Goal: Task Accomplishment & Management: Use online tool/utility

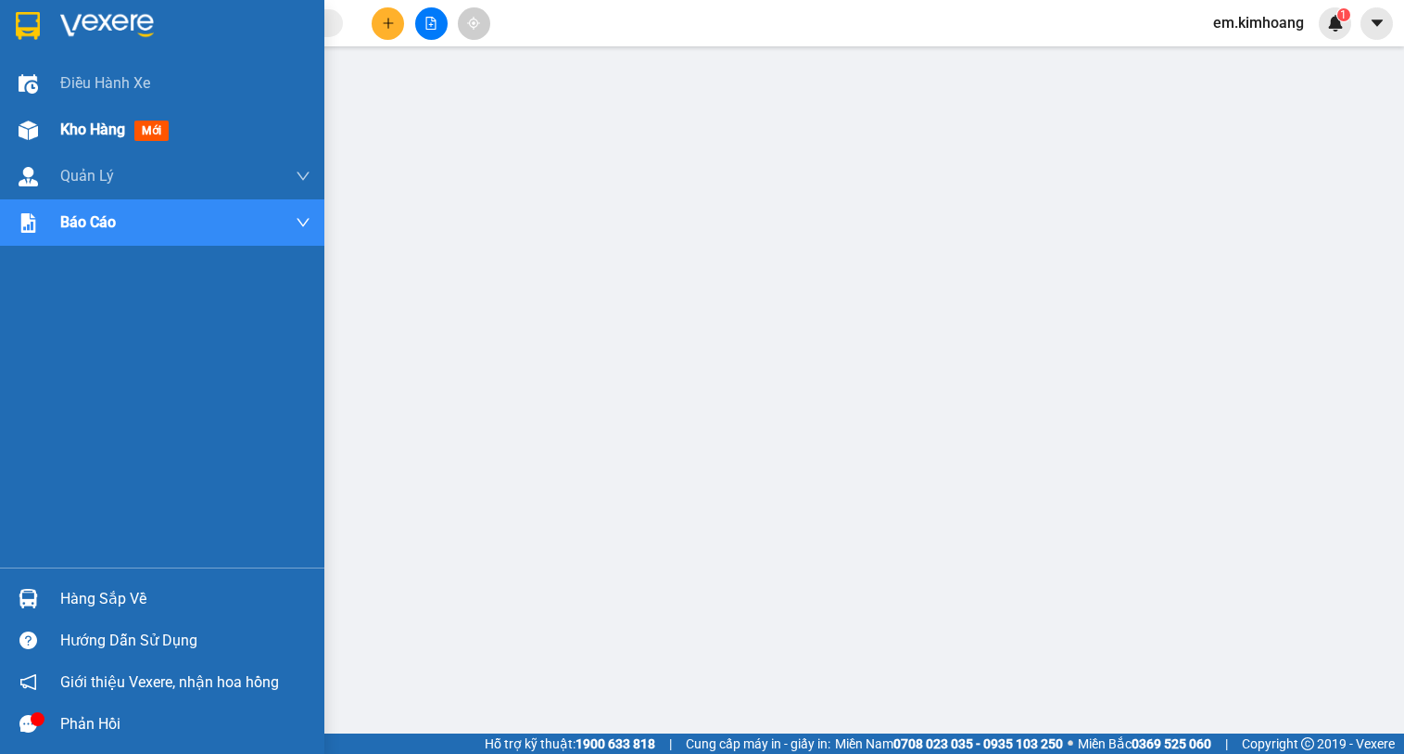
drag, startPoint x: 42, startPoint y: 132, endPoint x: 65, endPoint y: 132, distance: 23.2
click at [65, 132] on div "Kho hàng mới" at bounding box center [162, 130] width 324 height 46
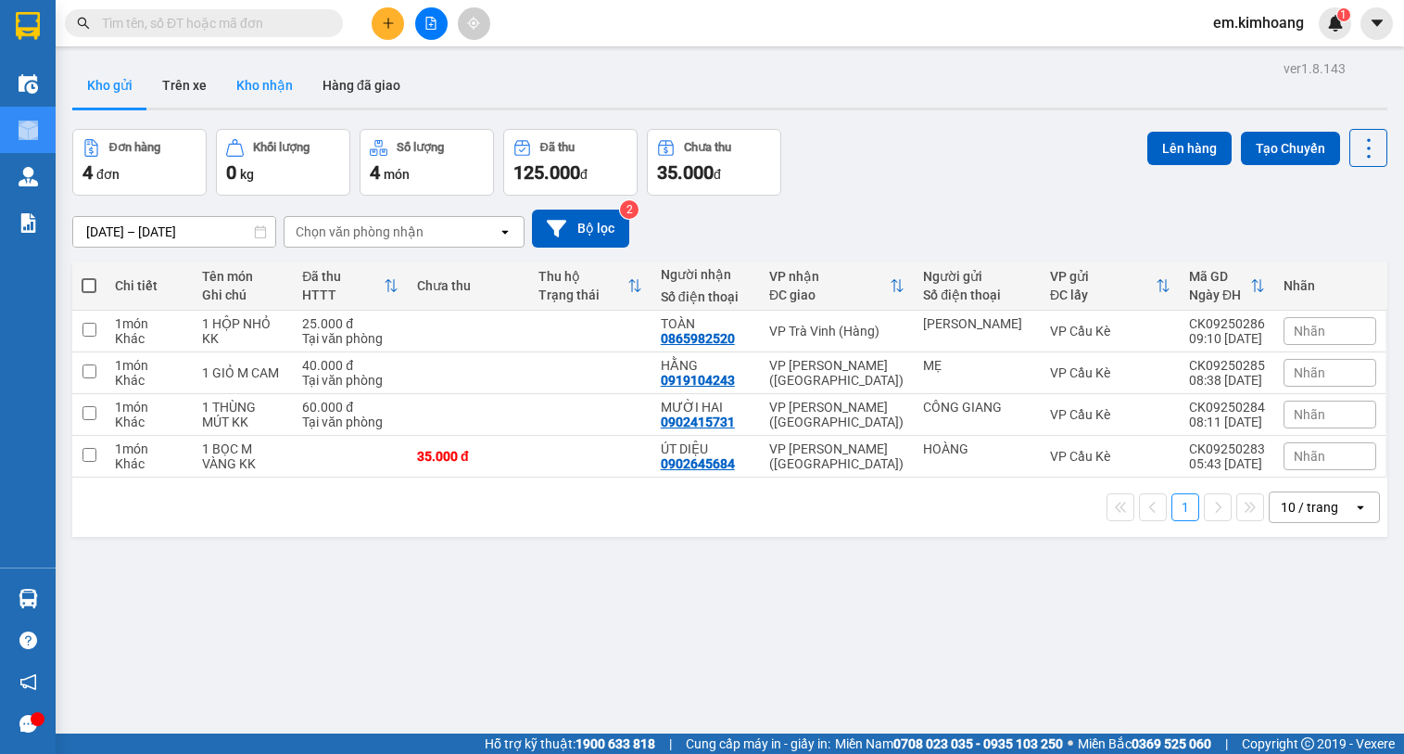
click at [279, 80] on button "Kho nhận" at bounding box center [265, 85] width 86 height 44
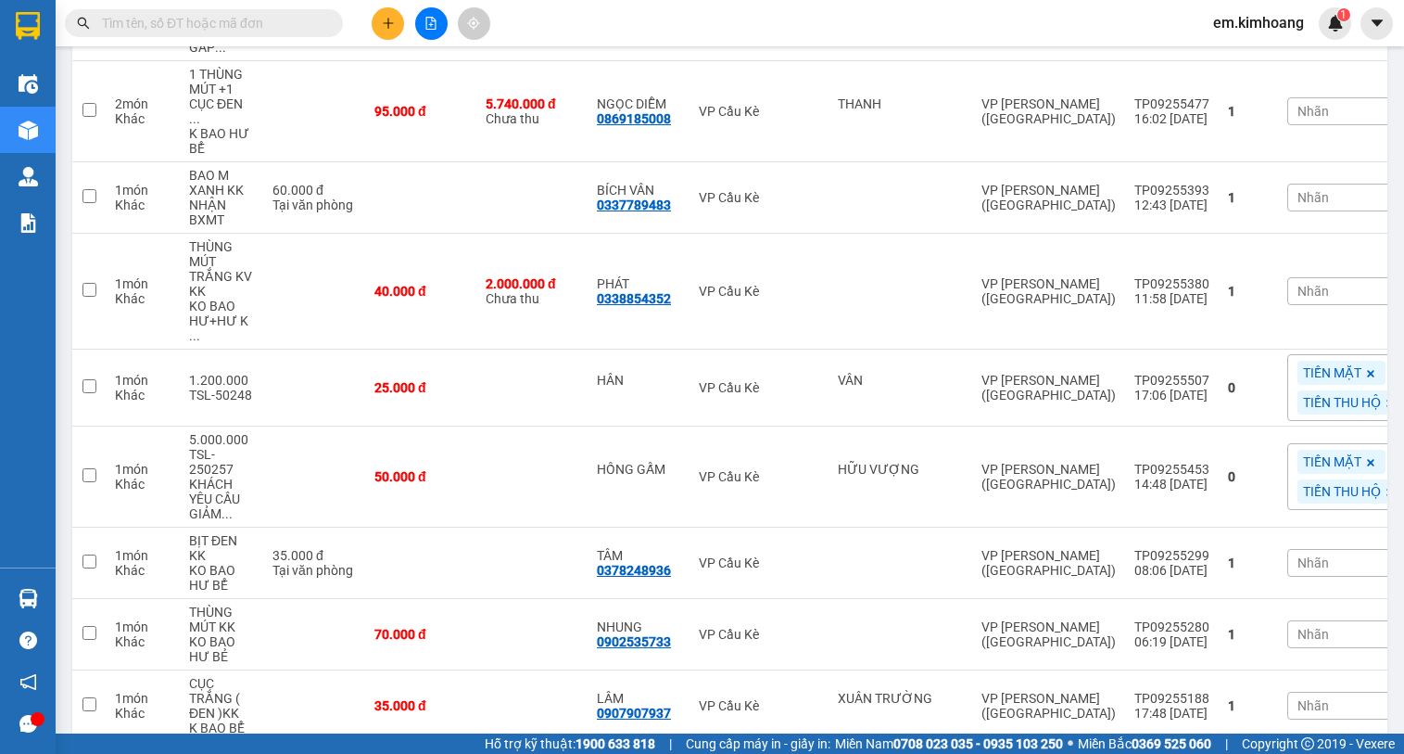
scroll to position [417, 0]
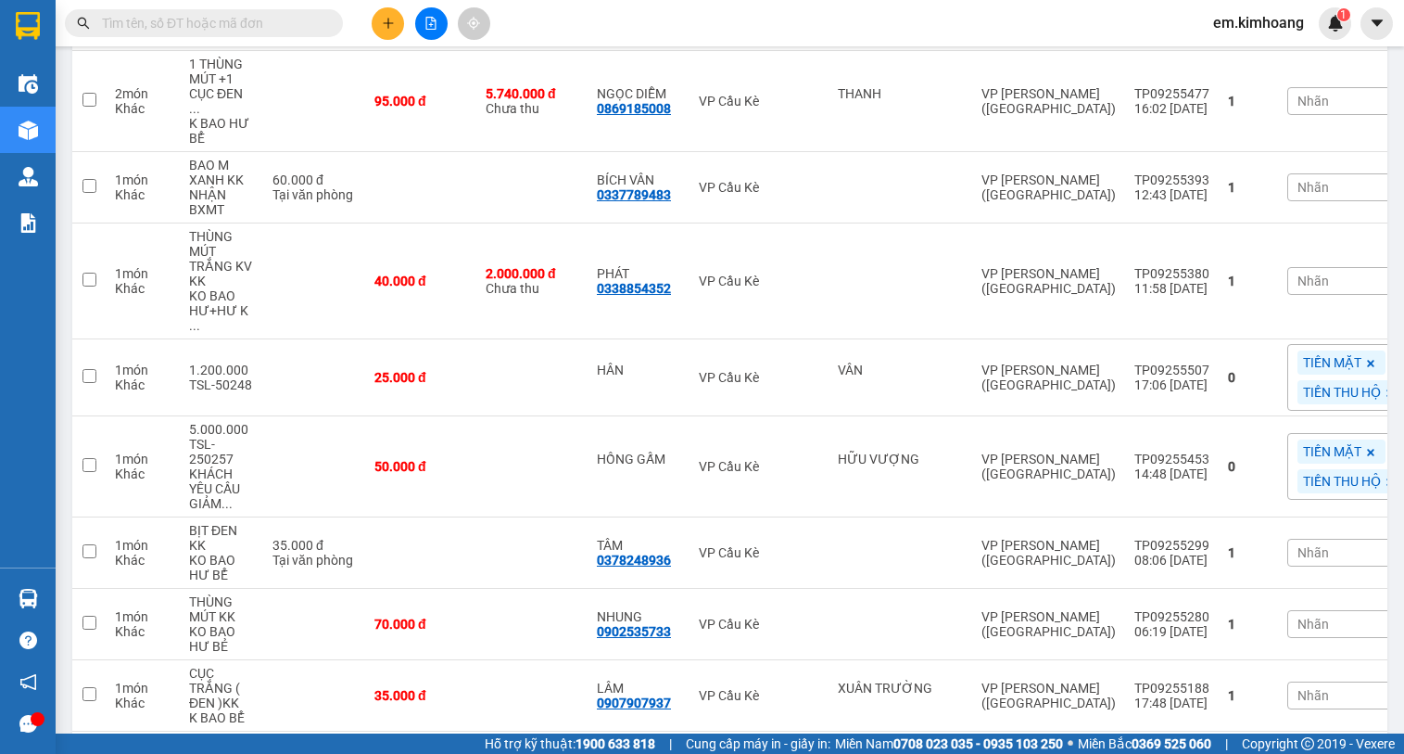
click at [1331, 746] on div "10 / trang" at bounding box center [1311, 761] width 83 height 30
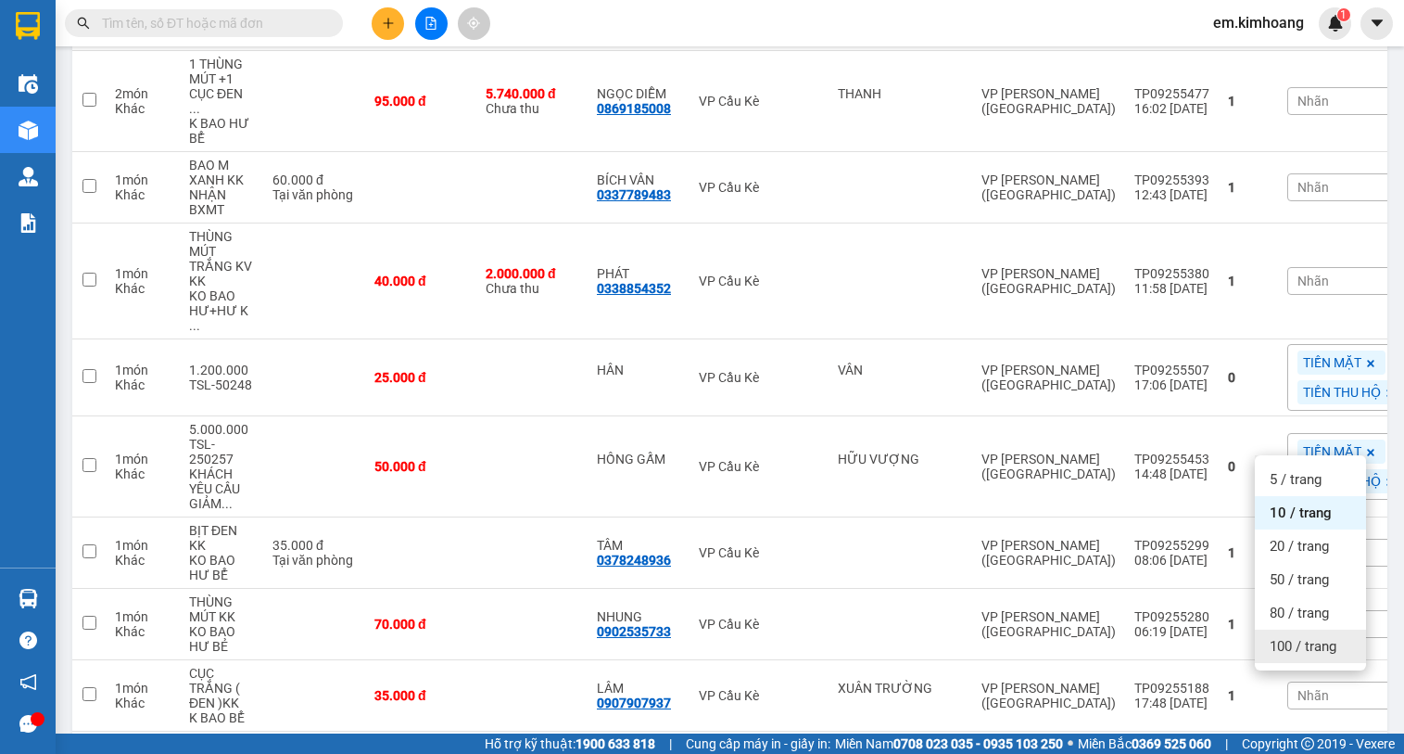
click at [1312, 636] on div "100 / trang" at bounding box center [1310, 645] width 111 height 33
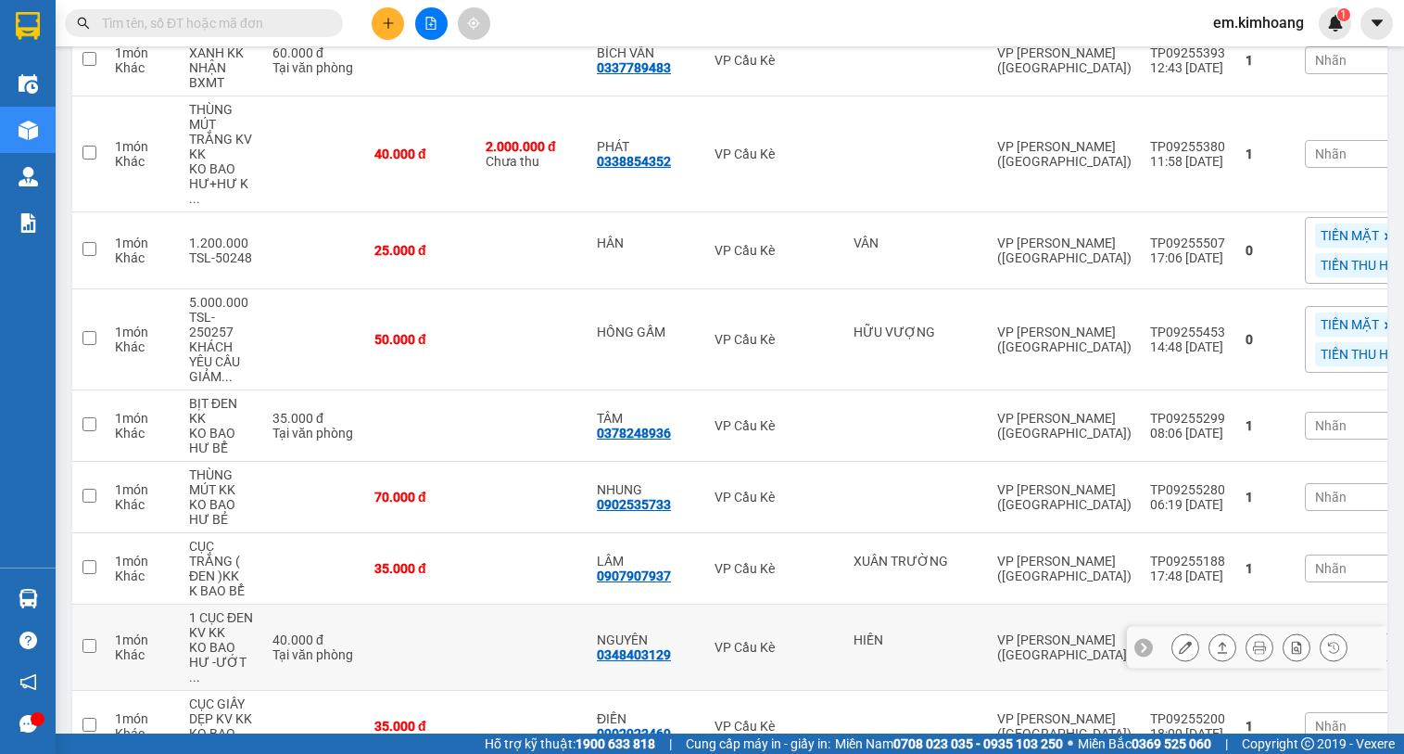
scroll to position [517, 0]
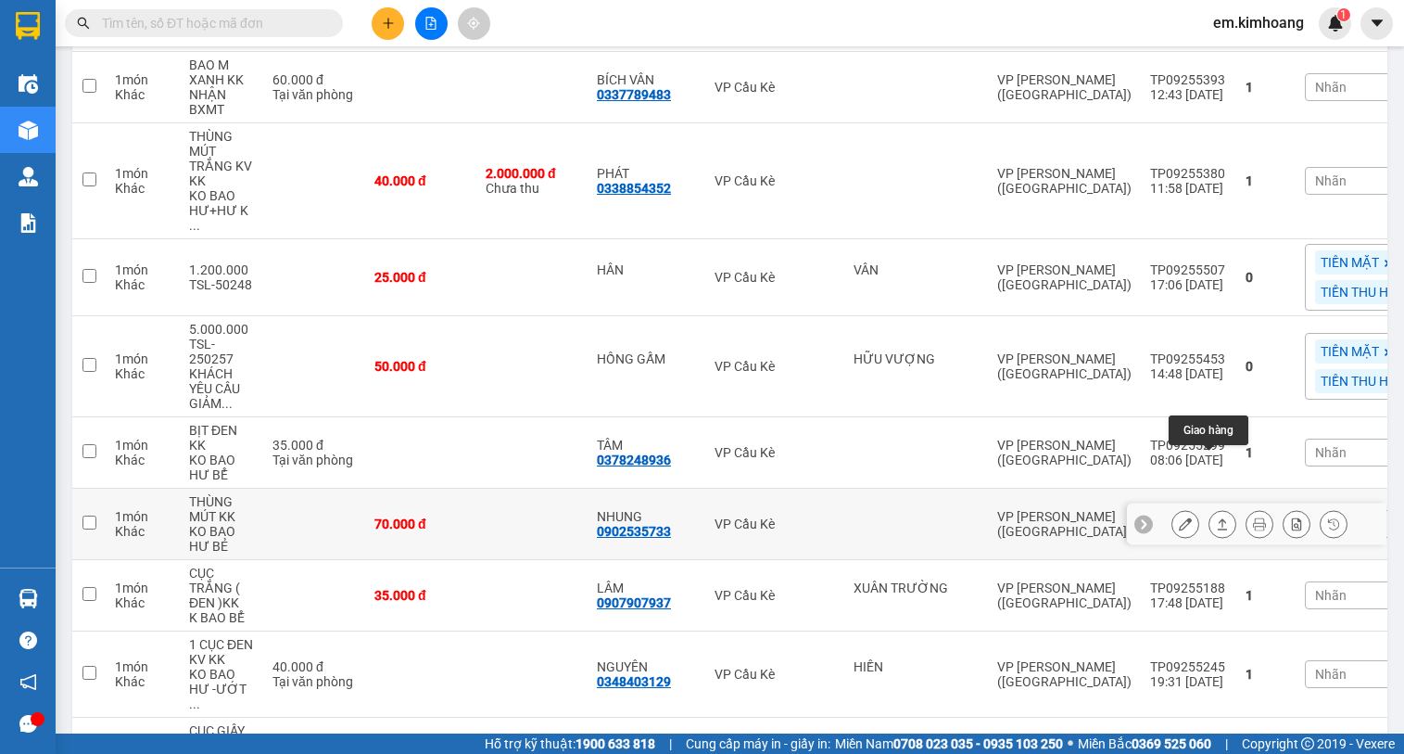
click at [1216, 517] on icon at bounding box center [1222, 523] width 13 height 13
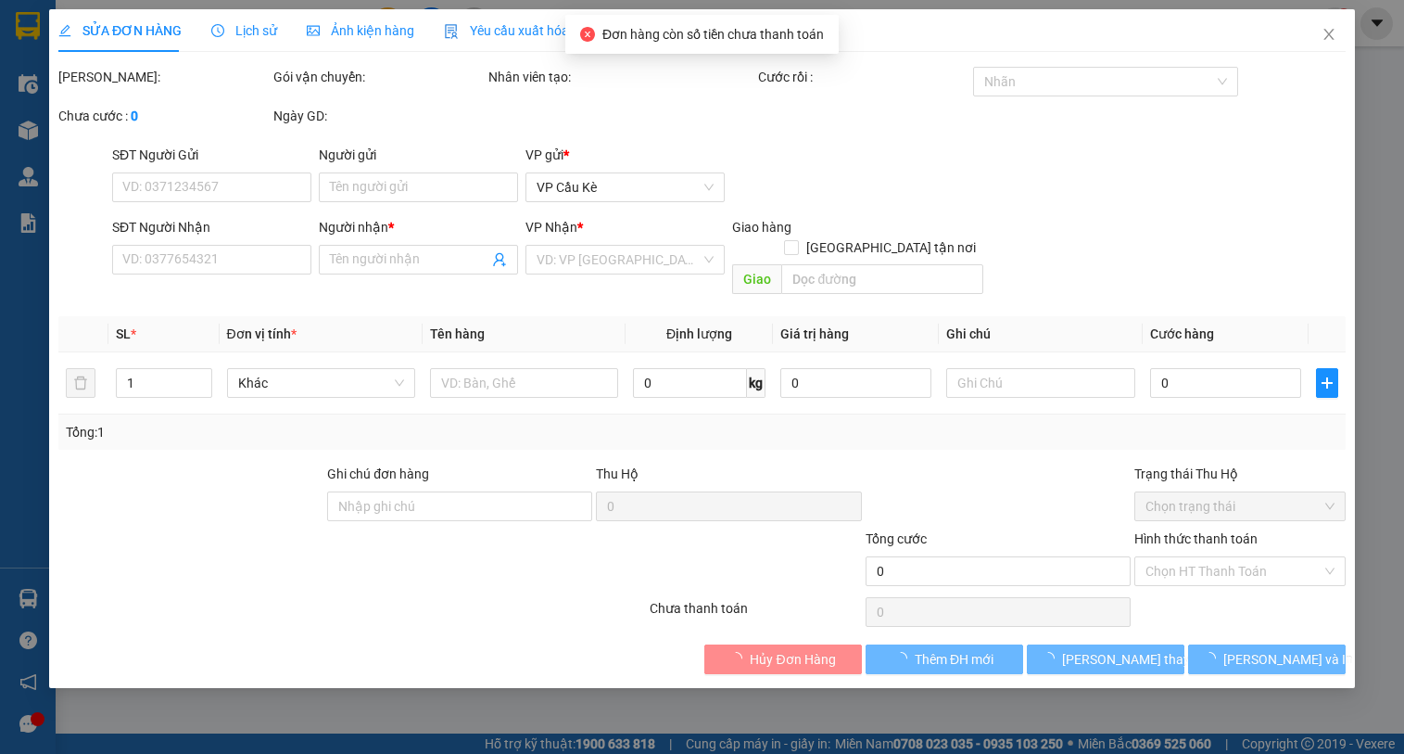
type input "0902535733"
type input "NHUNG"
type input "70.000"
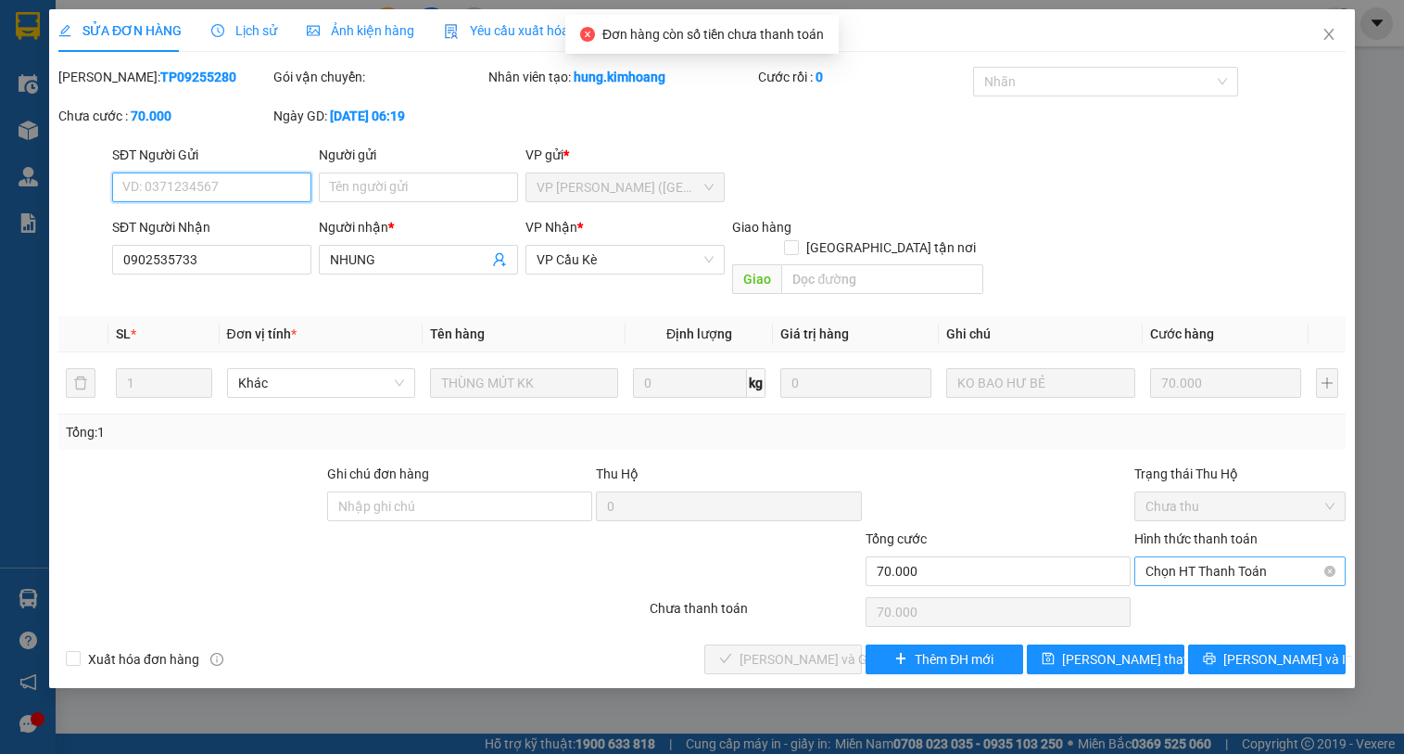
click at [1199, 557] on span "Chọn HT Thanh Toán" at bounding box center [1240, 571] width 189 height 28
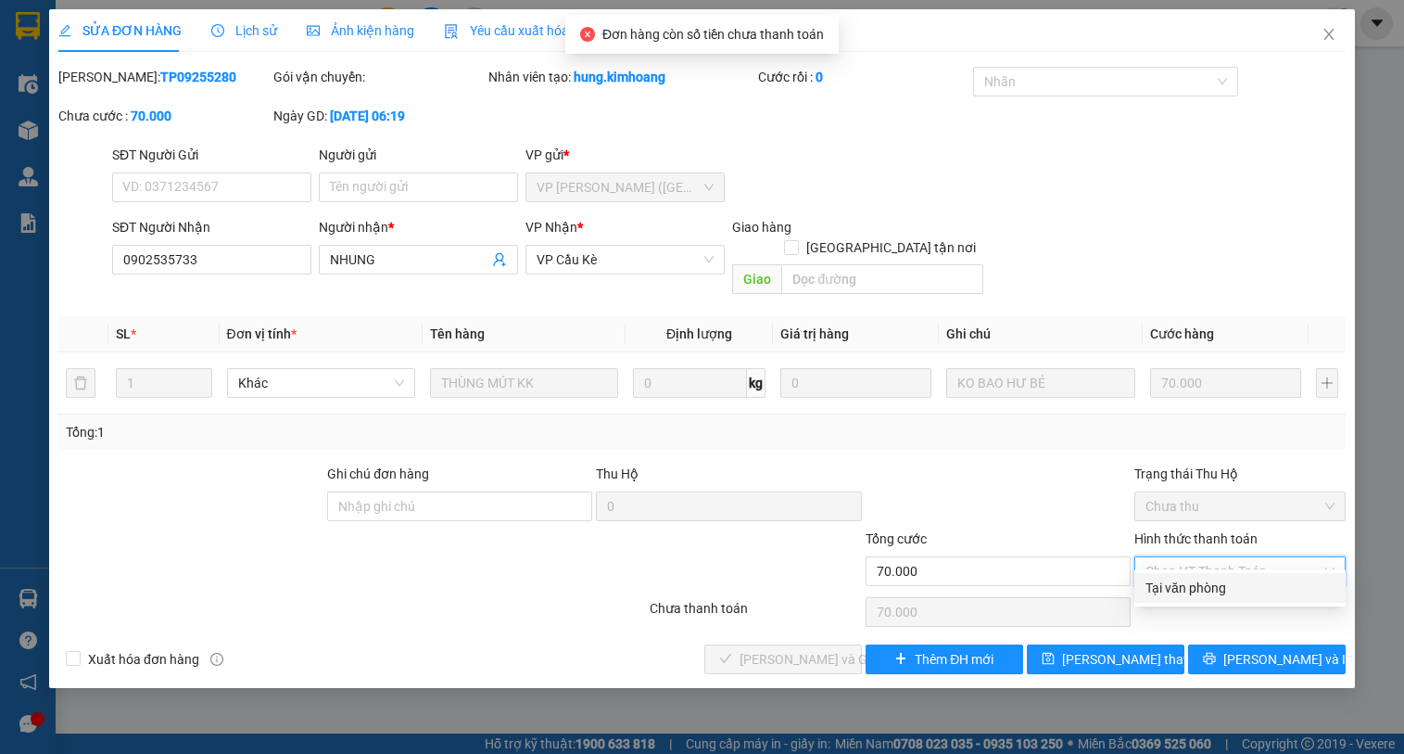
click at [1217, 580] on div "Tại văn phòng" at bounding box center [1240, 587] width 189 height 20
type input "0"
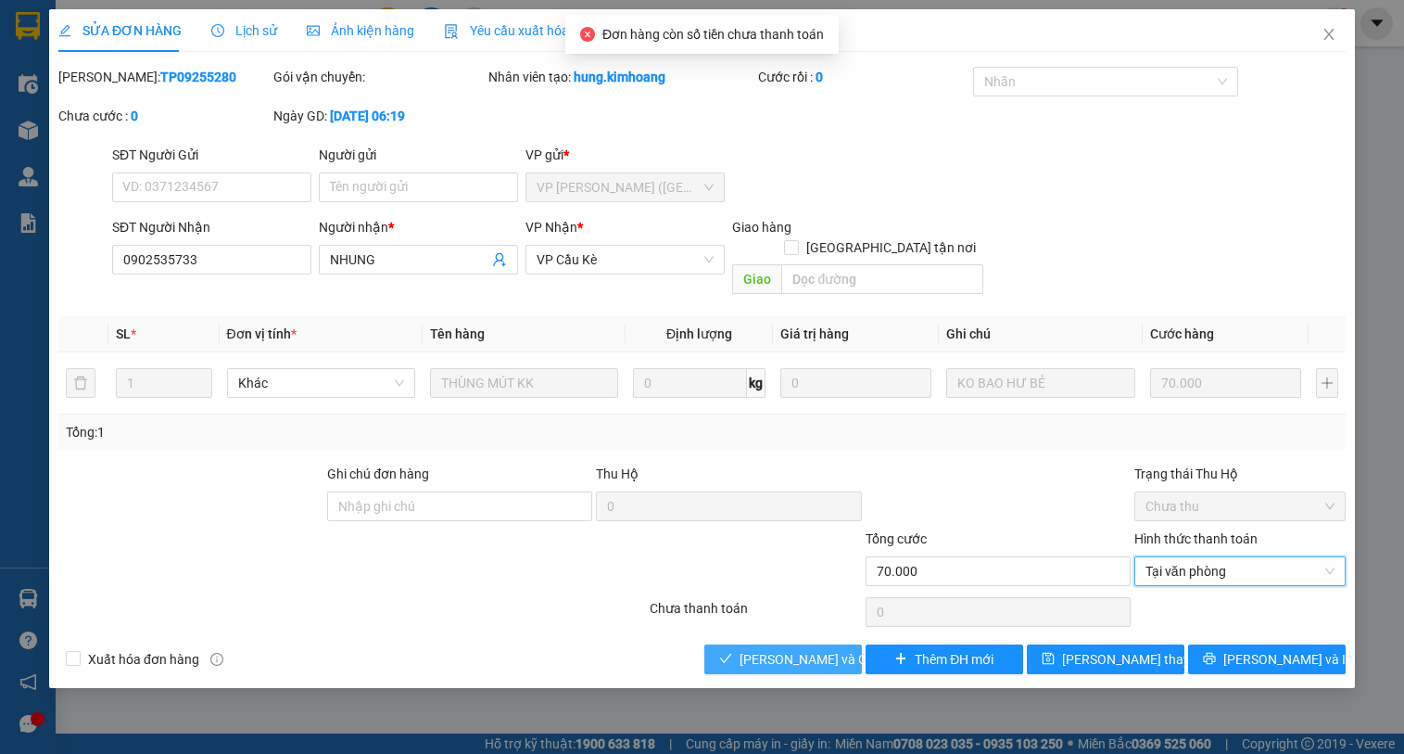
click at [755, 649] on span "[PERSON_NAME] và Giao hàng" at bounding box center [829, 659] width 178 height 20
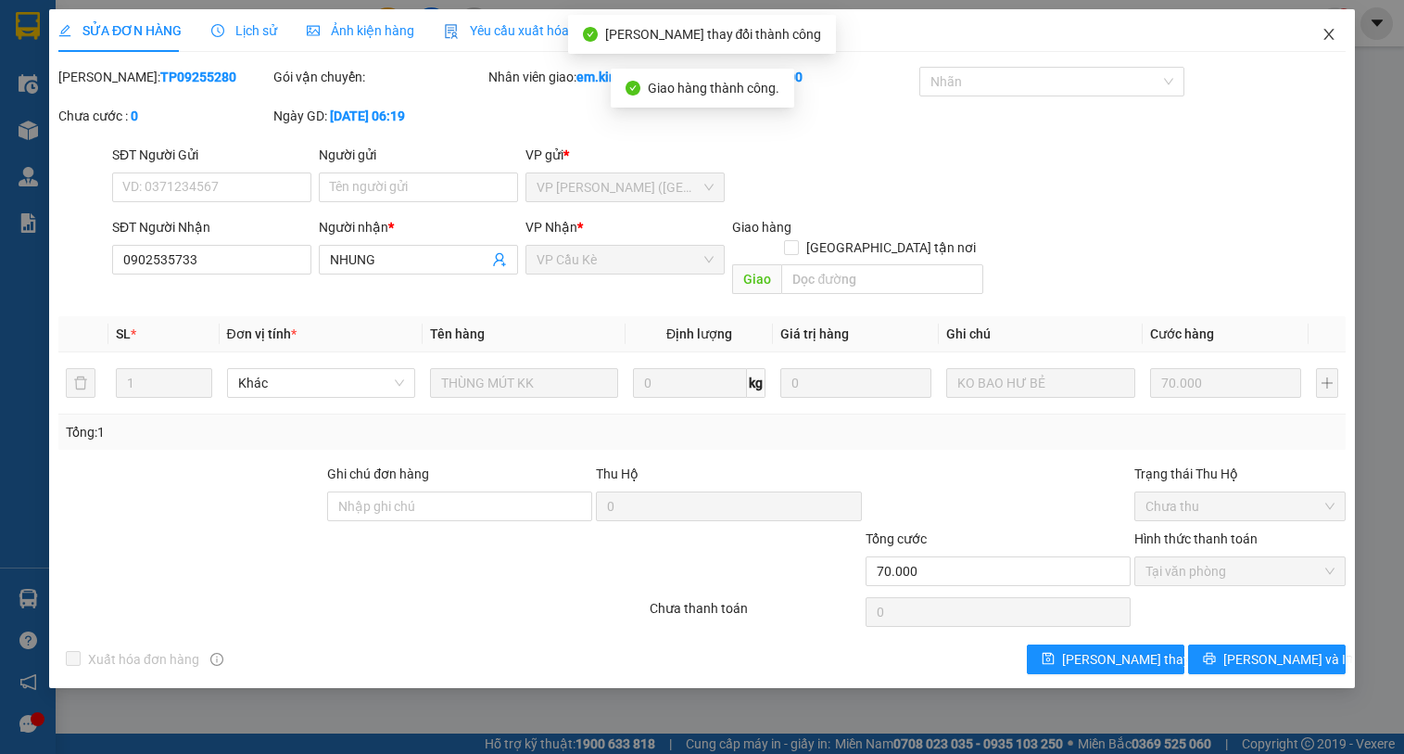
click at [1333, 34] on icon "close" at bounding box center [1329, 34] width 15 height 15
